Goal: Information Seeking & Learning: Check status

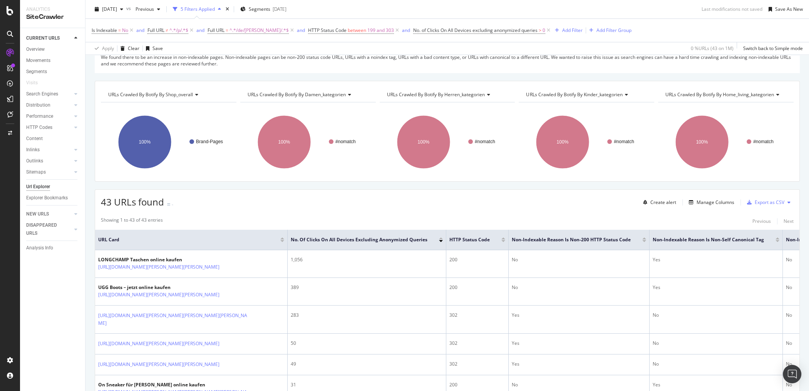
scroll to position [92, 0]
click at [57, 304] on div "CURRENT URLS Overview Movements Segments Visits Search Engines Top Charts Segme…" at bounding box center [52, 209] width 65 height 363
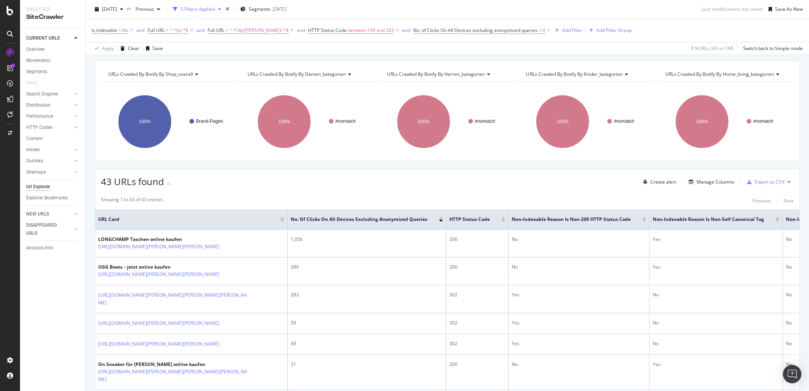
scroll to position [123, 0]
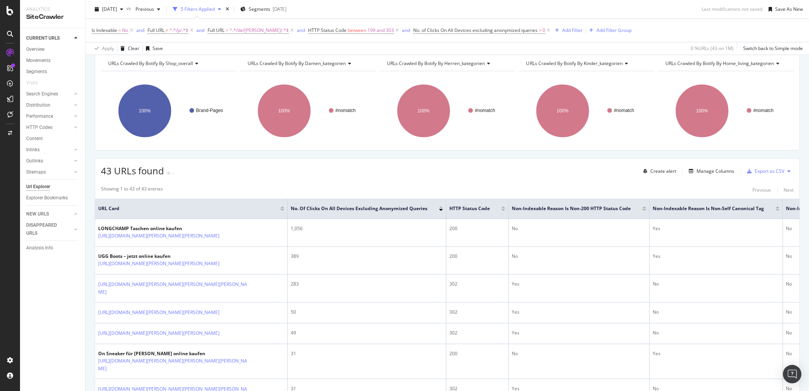
click at [377, 15] on div "2025 Oct. 13th vs Previous 5 Filters Applied Segments 2025-09-29 Last modificat…" at bounding box center [448, 10] width 724 height 15
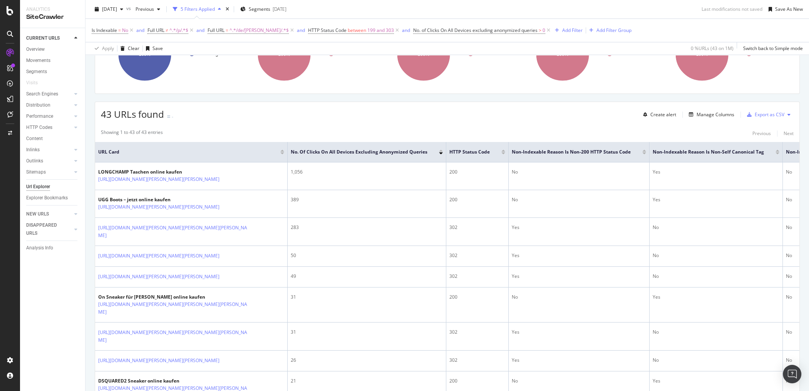
scroll to position [185, 0]
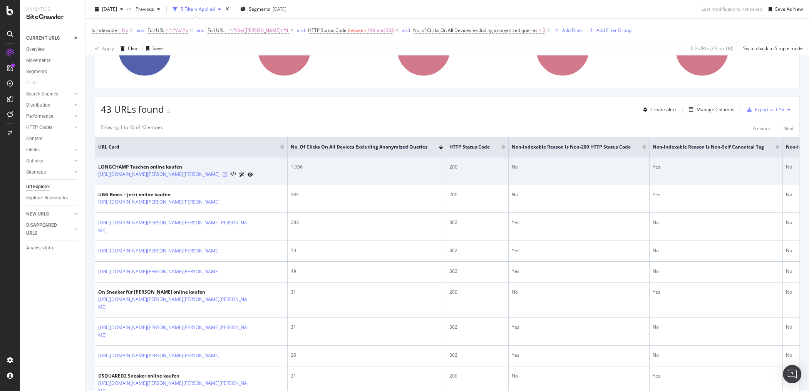
click at [227, 174] on icon at bounding box center [225, 174] width 5 height 5
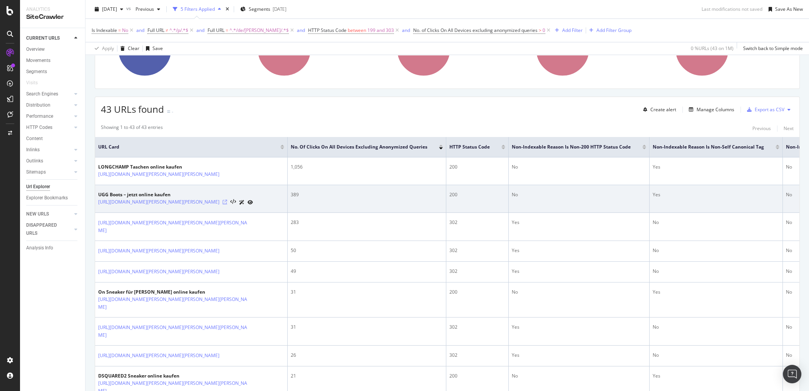
click at [223, 202] on icon at bounding box center [225, 202] width 5 height 5
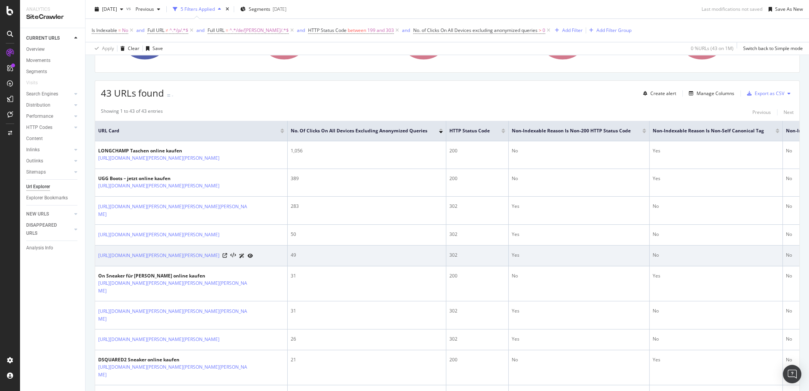
scroll to position [216, 0]
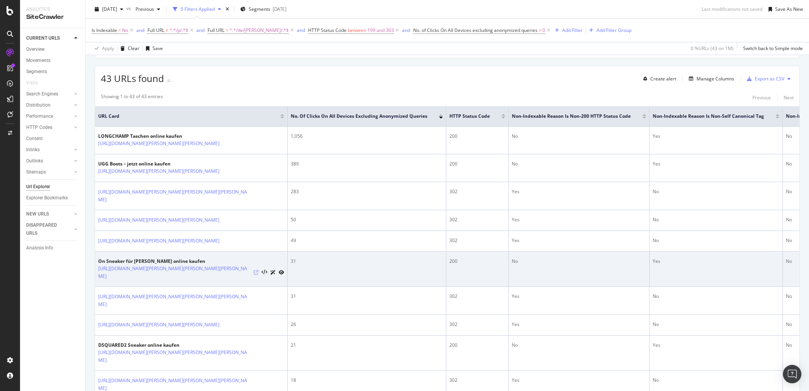
click at [256, 270] on icon at bounding box center [256, 272] width 5 height 5
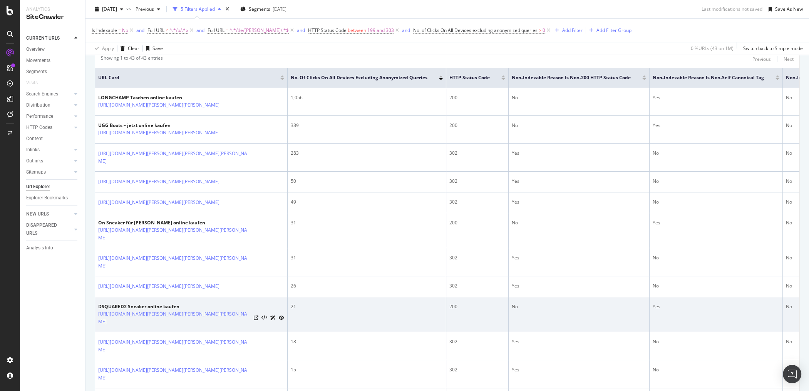
scroll to position [277, 0]
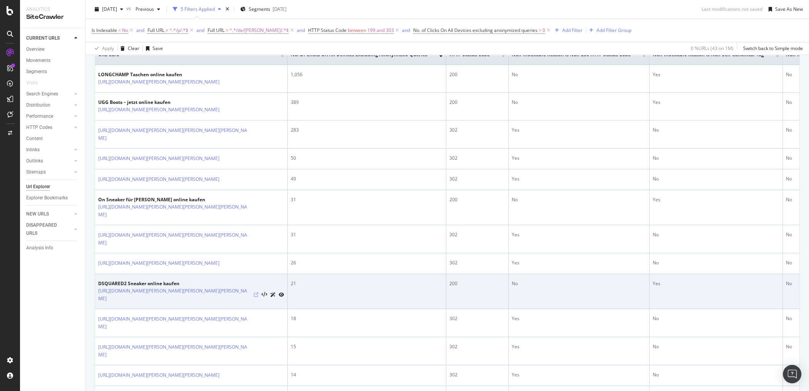
click at [255, 293] on icon at bounding box center [256, 295] width 5 height 5
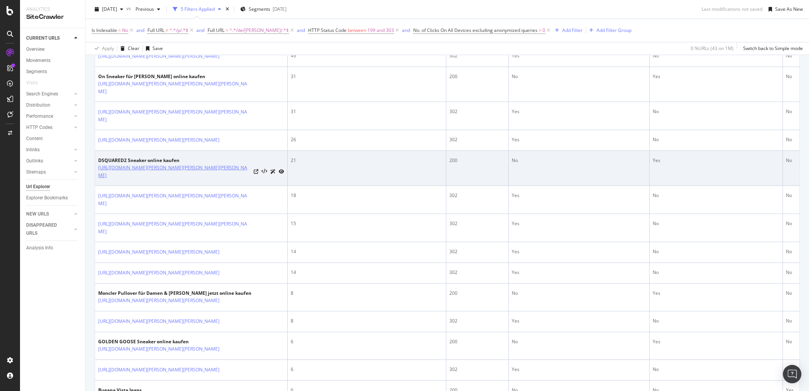
scroll to position [431, 0]
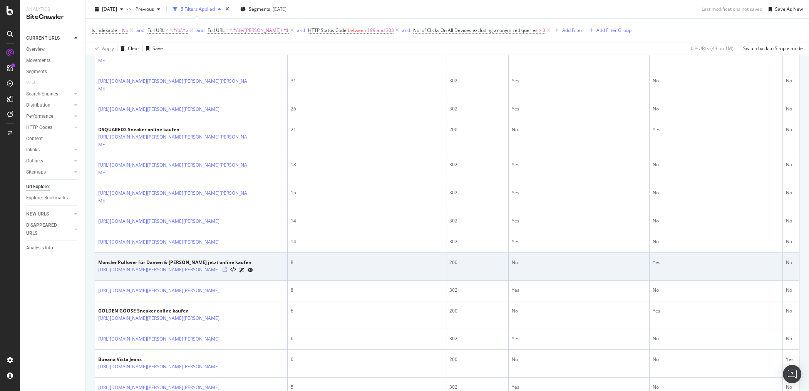
click at [227, 268] on icon at bounding box center [225, 270] width 5 height 5
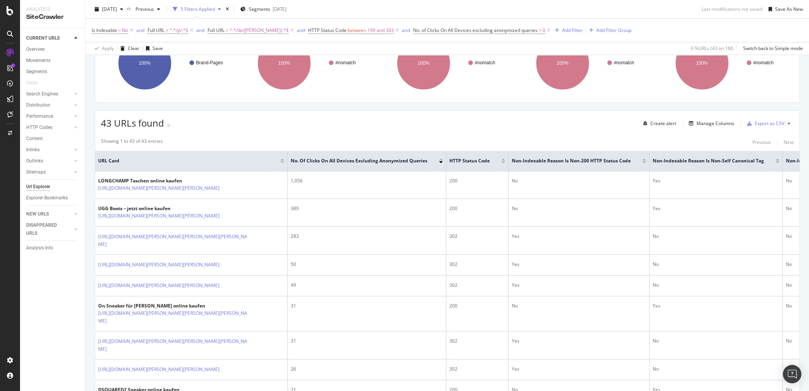
scroll to position [154, 0]
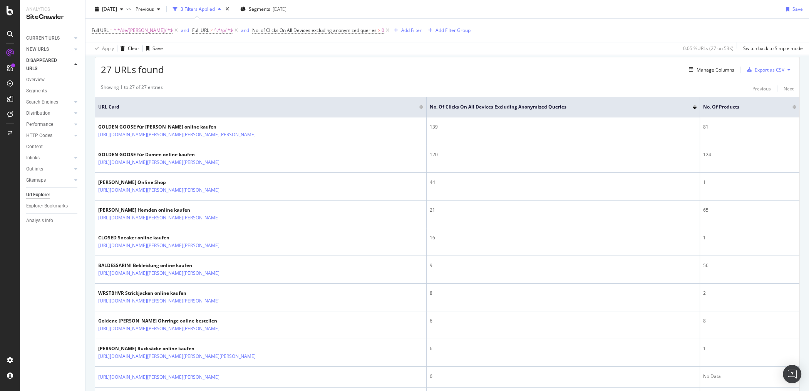
scroll to position [92, 0]
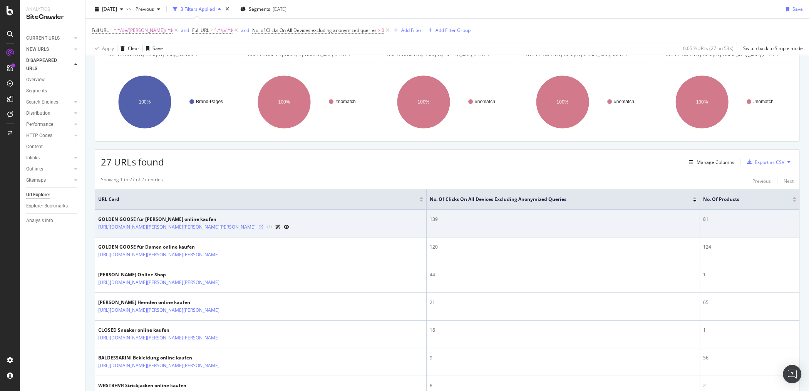
click at [263, 226] on icon at bounding box center [261, 227] width 5 height 5
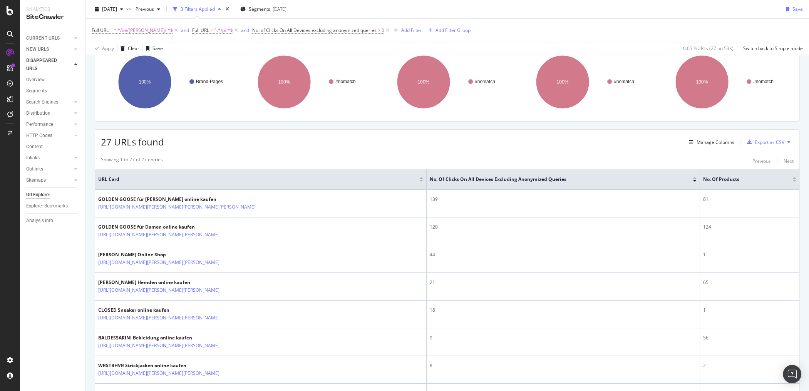
scroll to position [123, 0]
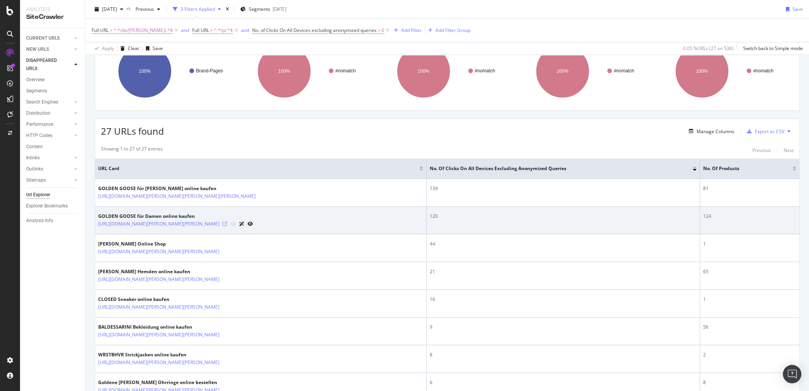
click at [227, 222] on icon at bounding box center [225, 224] width 5 height 5
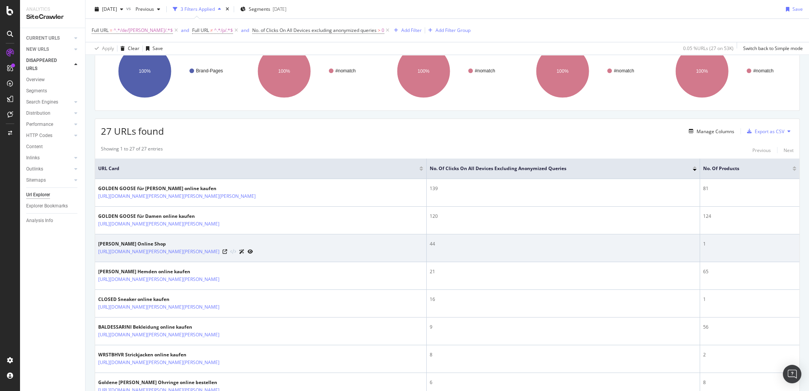
click at [223, 253] on div at bounding box center [238, 252] width 30 height 8
click at [223, 251] on icon at bounding box center [225, 252] width 5 height 5
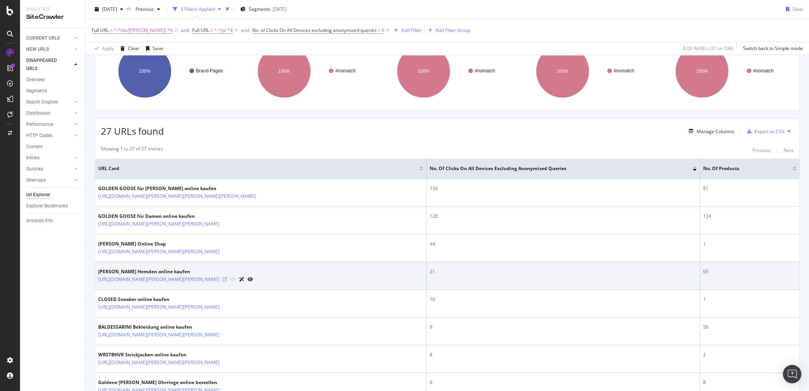
click at [227, 278] on icon at bounding box center [225, 279] width 5 height 5
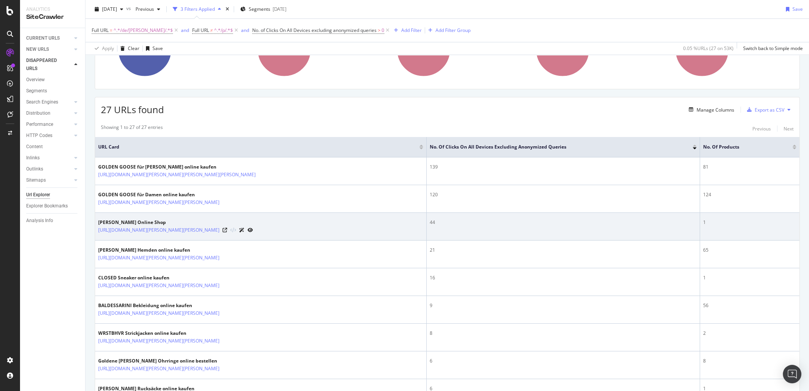
scroll to position [154, 0]
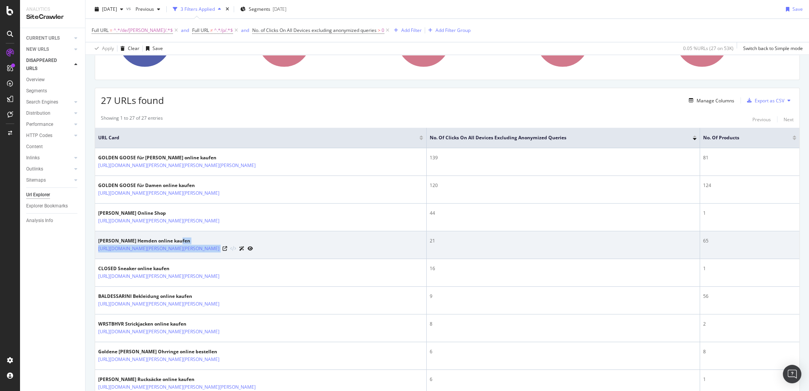
drag, startPoint x: 361, startPoint y: 240, endPoint x: 352, endPoint y: 248, distance: 11.7
click at [352, 248] on div "Stenströms Hemden online kaufen https://www.breuninger.com/de/marken/stenstroem…" at bounding box center [260, 245] width 325 height 15
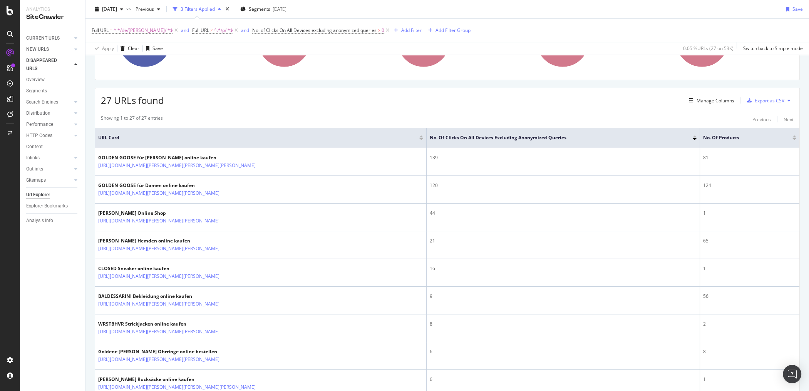
click at [37, 274] on div "CURRENT URLS Overview Movements Segments Visits Search Engines Top Charts Segme…" at bounding box center [52, 209] width 65 height 363
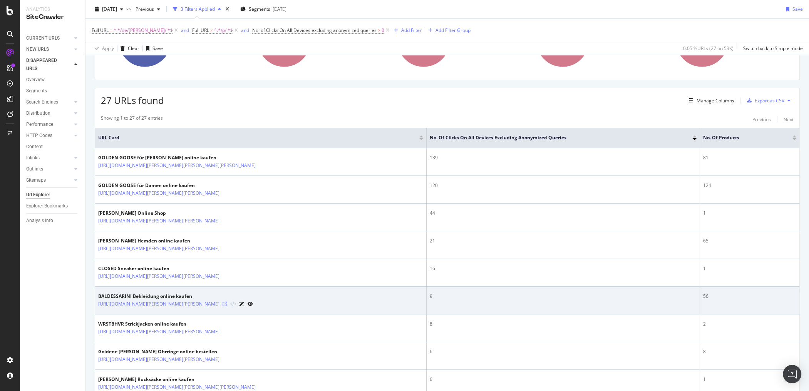
click at [227, 304] on icon at bounding box center [225, 304] width 5 height 5
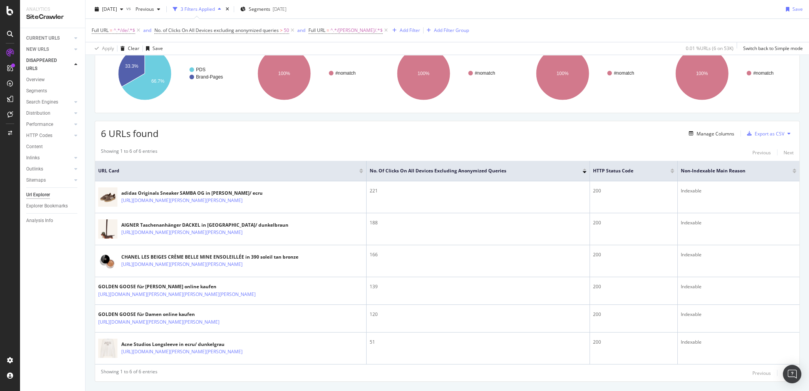
scroll to position [123, 0]
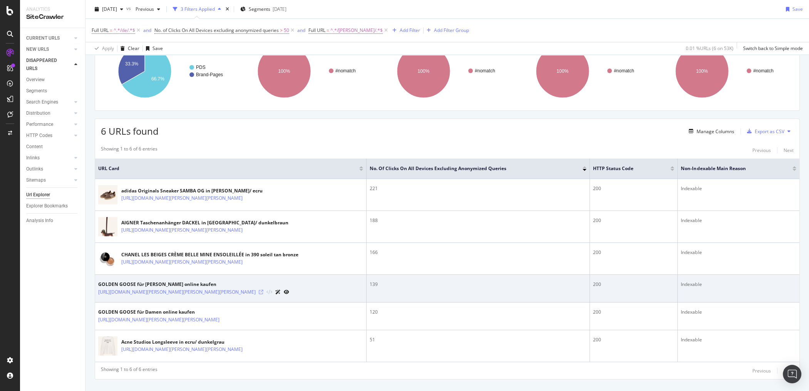
click at [263, 295] on icon at bounding box center [261, 292] width 5 height 5
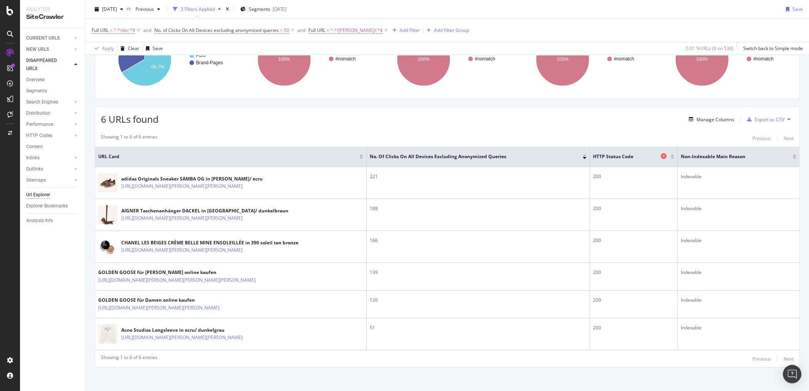
scroll to position [140, 0]
